Goal: Information Seeking & Learning: Find specific fact

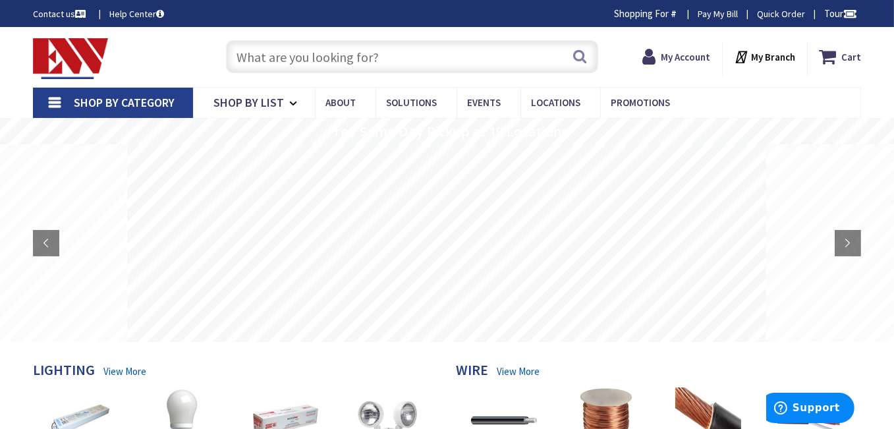
click at [258, 59] on input "text" at bounding box center [412, 56] width 372 height 33
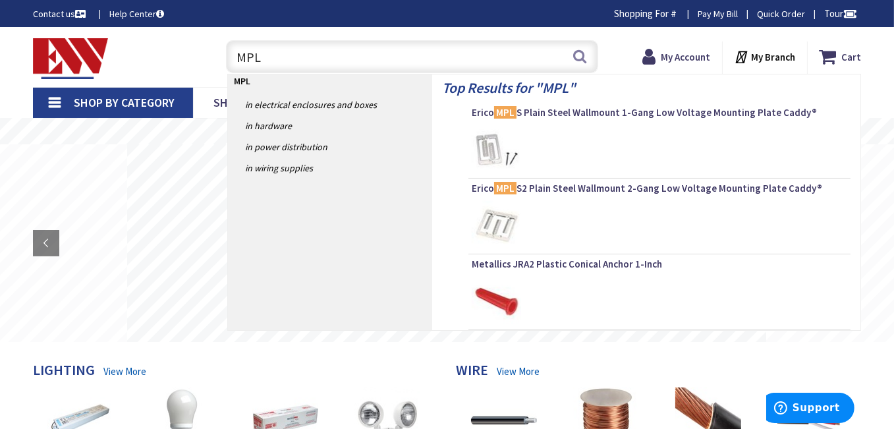
type input "MPLS"
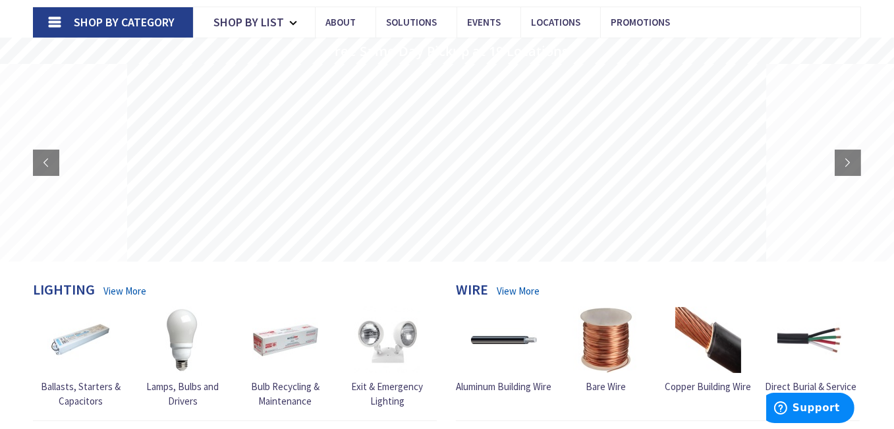
scroll to position [179, 0]
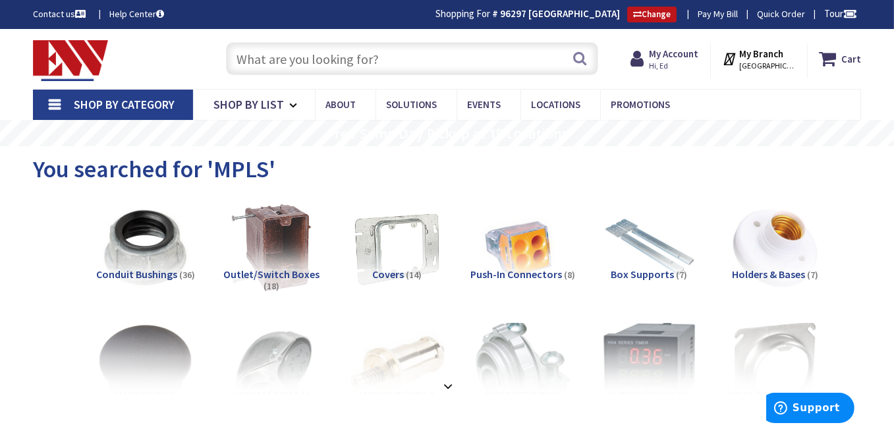
click at [316, 62] on input "text" at bounding box center [412, 58] width 372 height 33
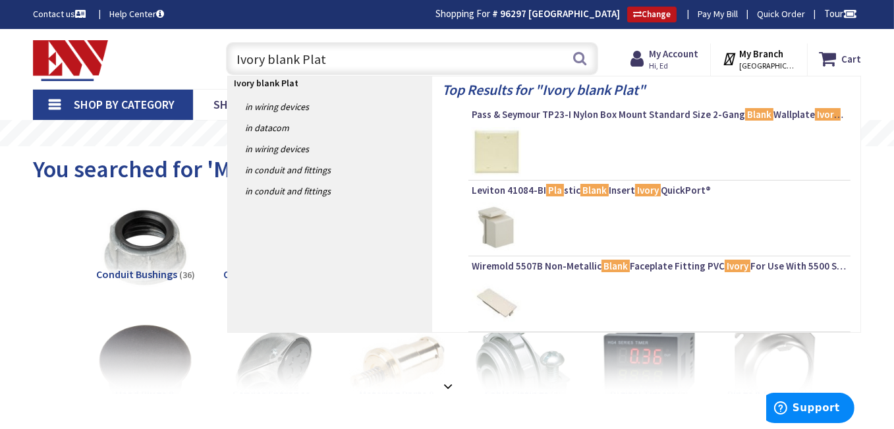
type input "Ivory blank Plate"
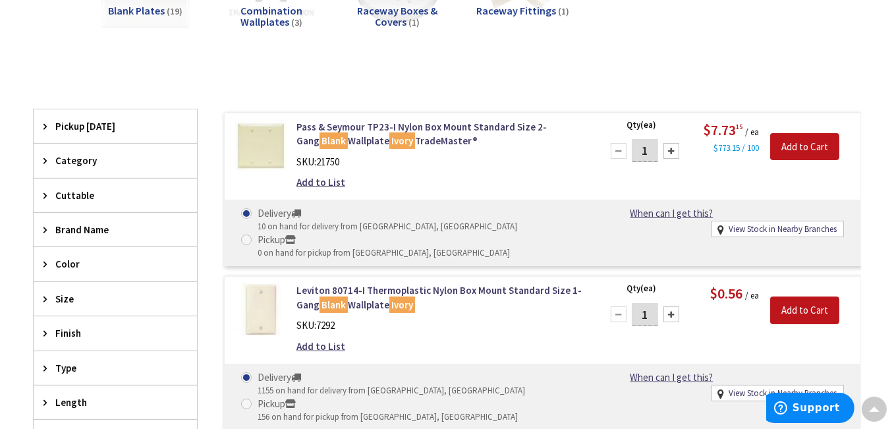
scroll to position [265, 0]
